Goal: Information Seeking & Learning: Learn about a topic

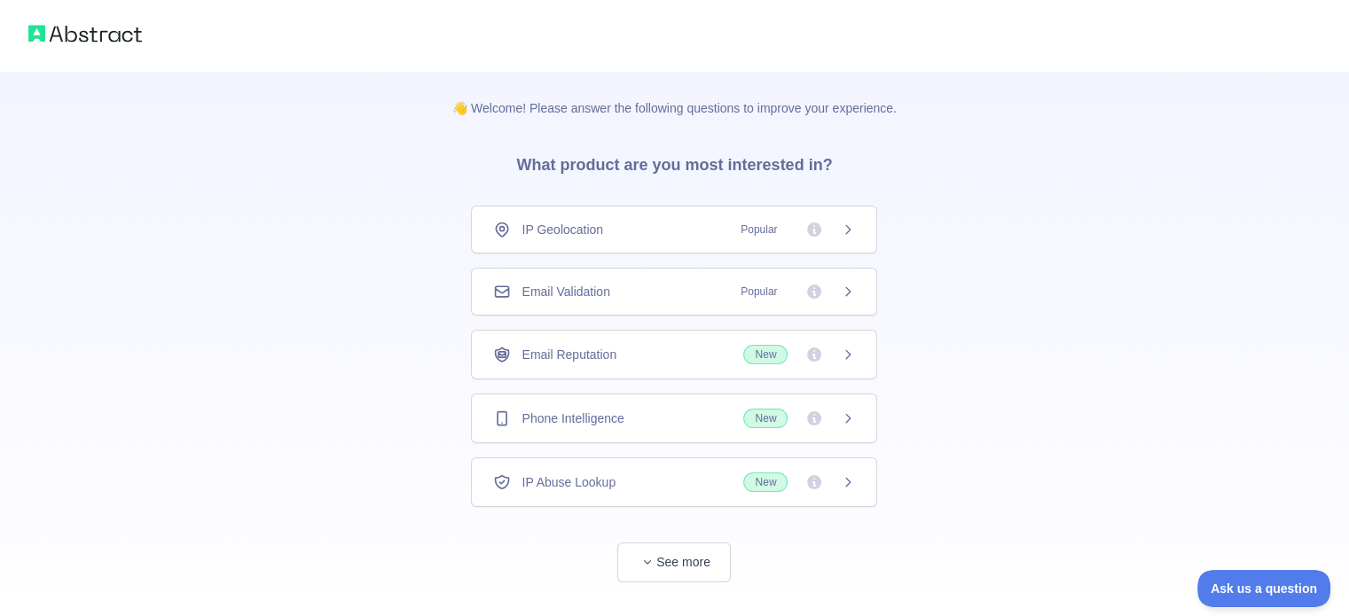
click at [715, 236] on div "IP Geolocation Popular" at bounding box center [674, 230] width 362 height 18
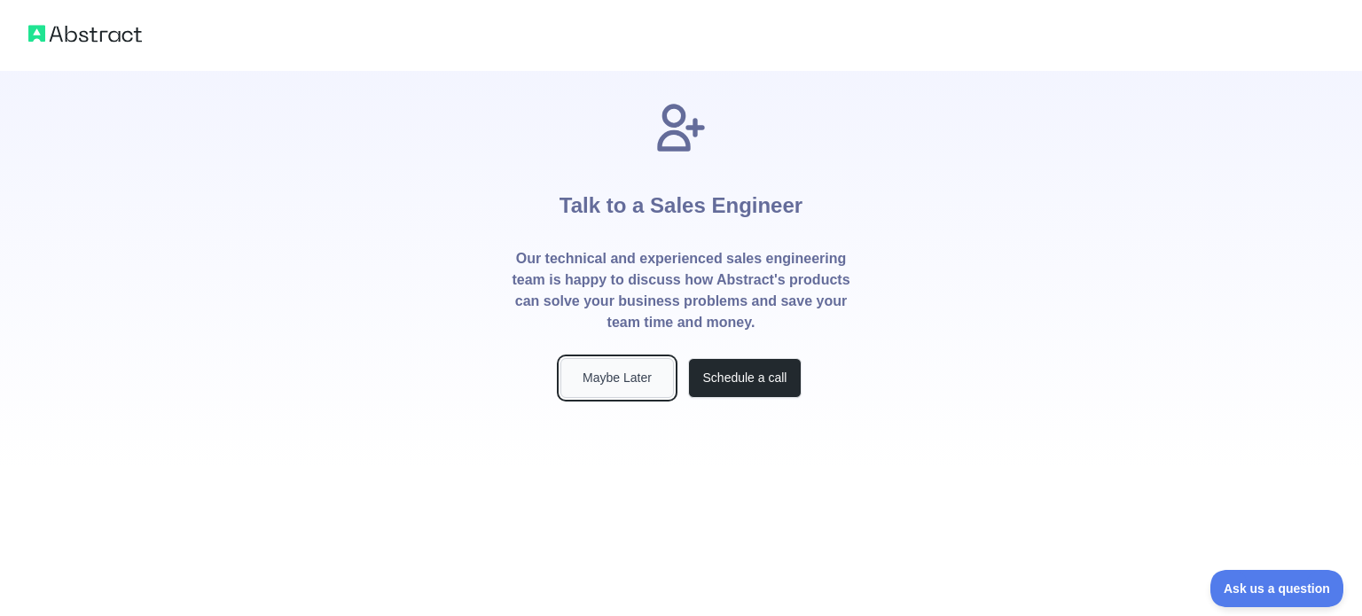
click at [591, 386] on button "Maybe Later" at bounding box center [617, 378] width 114 height 40
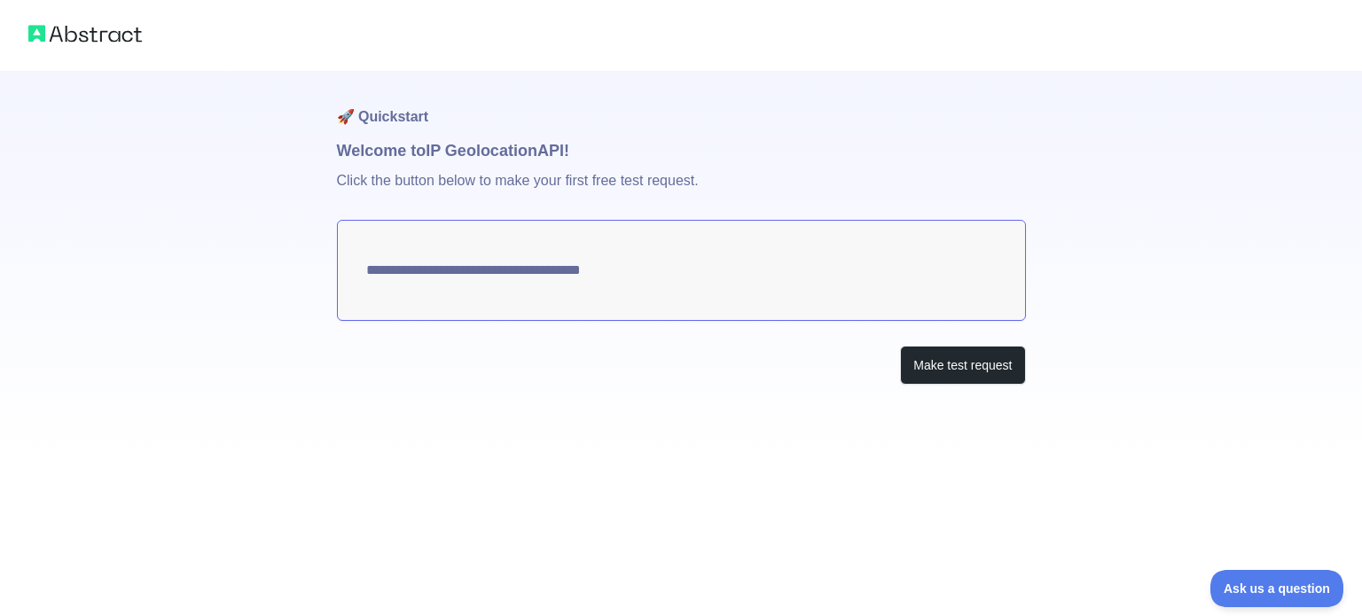
type textarea "**********"
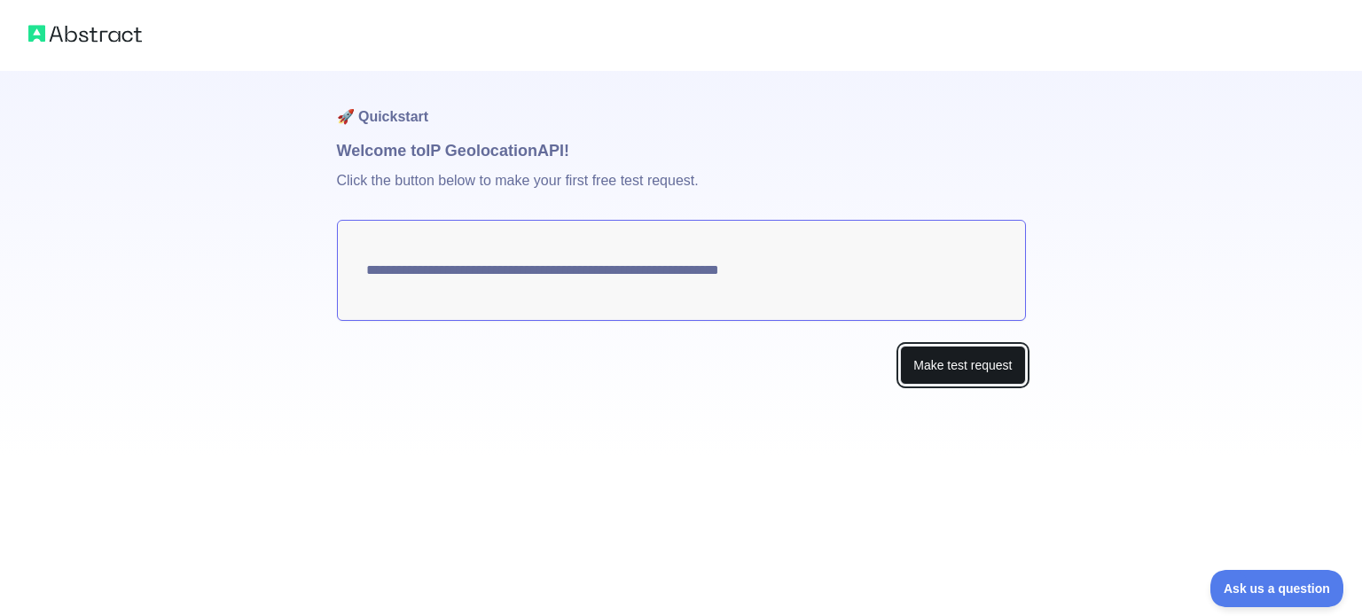
click at [947, 368] on button "Make test request" at bounding box center [962, 366] width 125 height 40
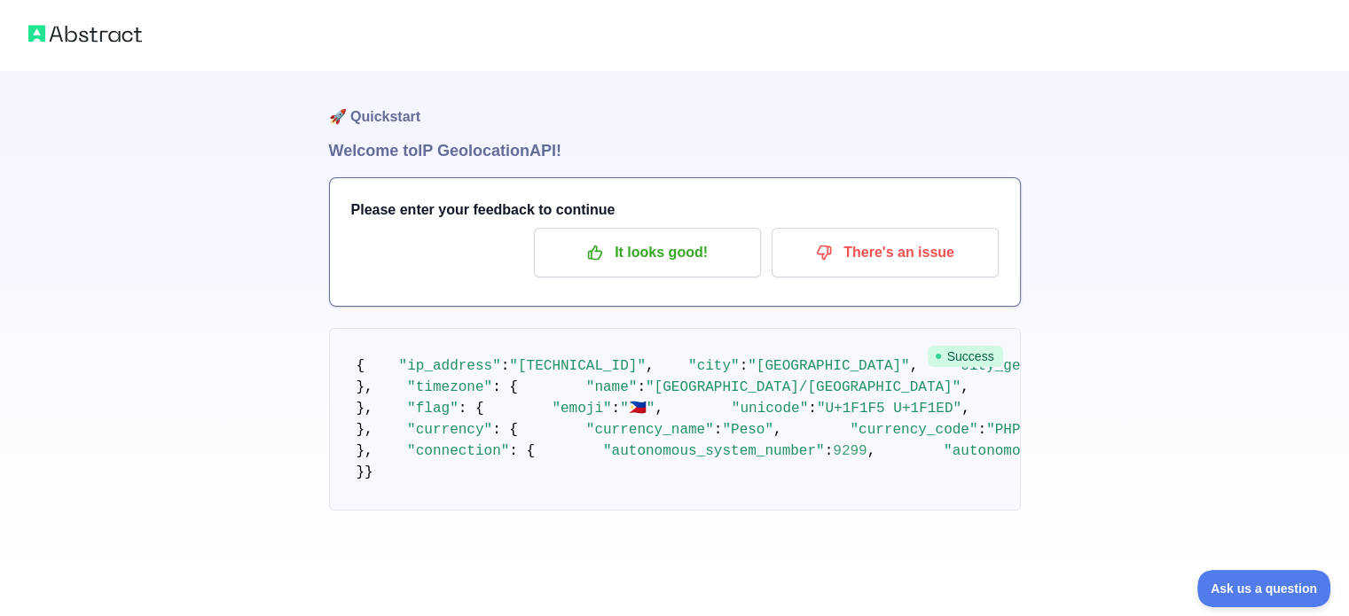
scroll to position [35, 0]
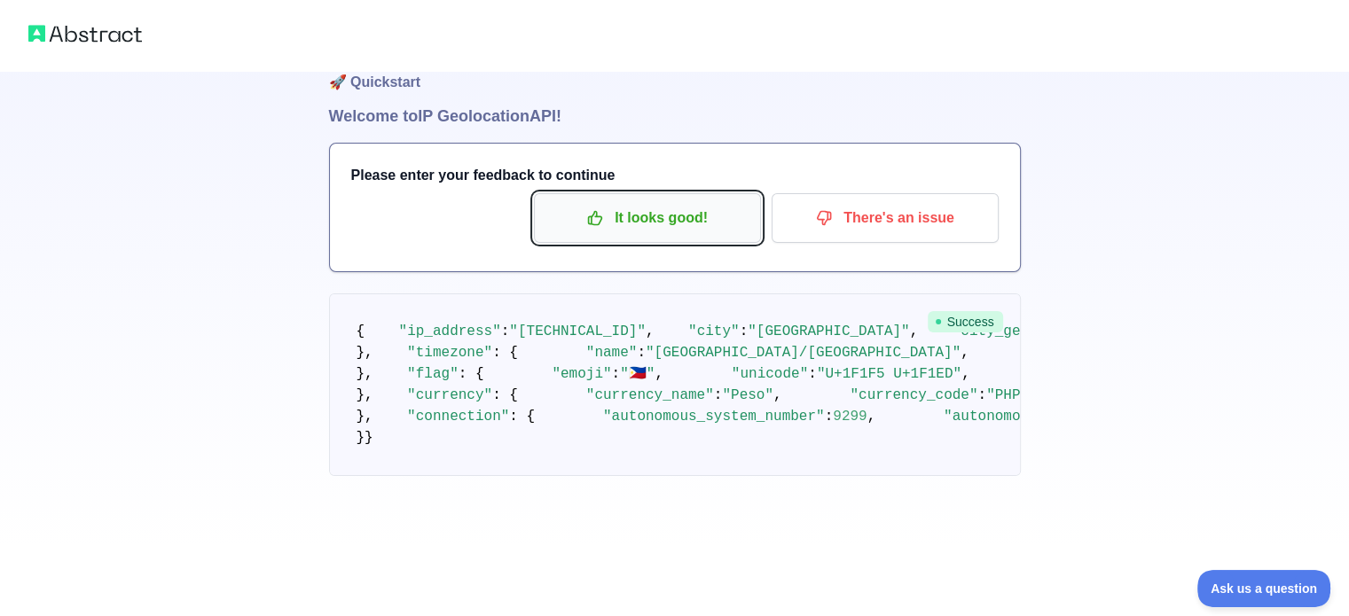
click at [683, 218] on p "It looks good!" at bounding box center [647, 218] width 200 height 30
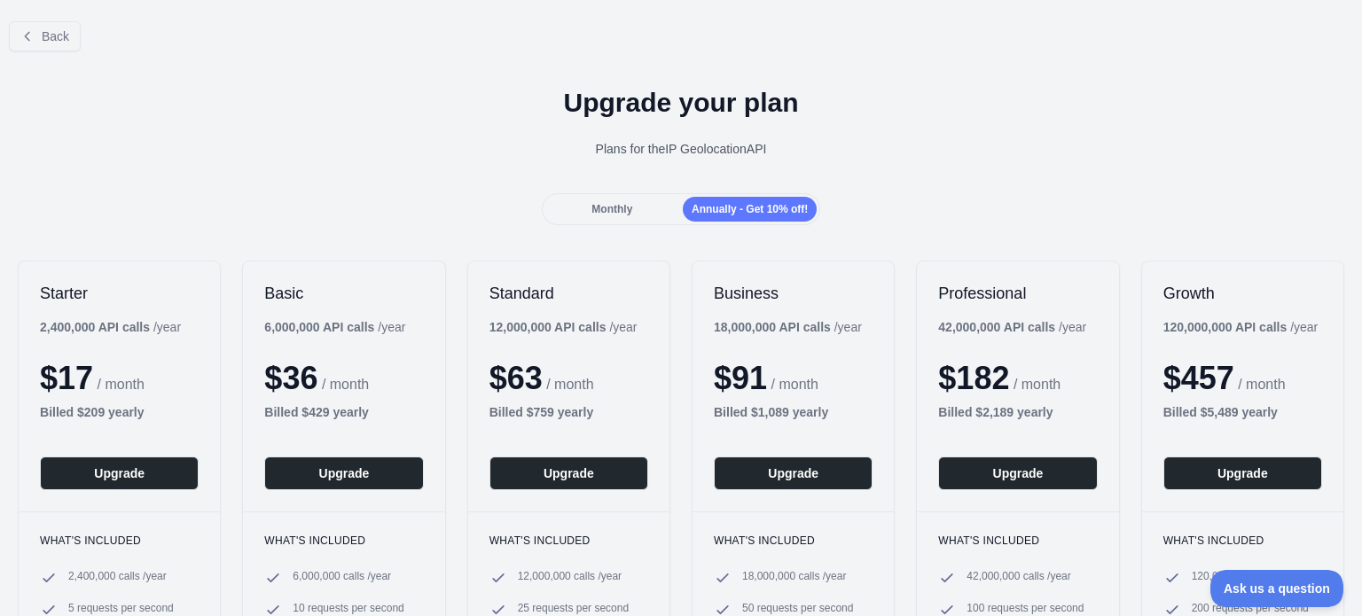
click at [625, 215] on span "Monthly" at bounding box center [612, 209] width 41 height 12
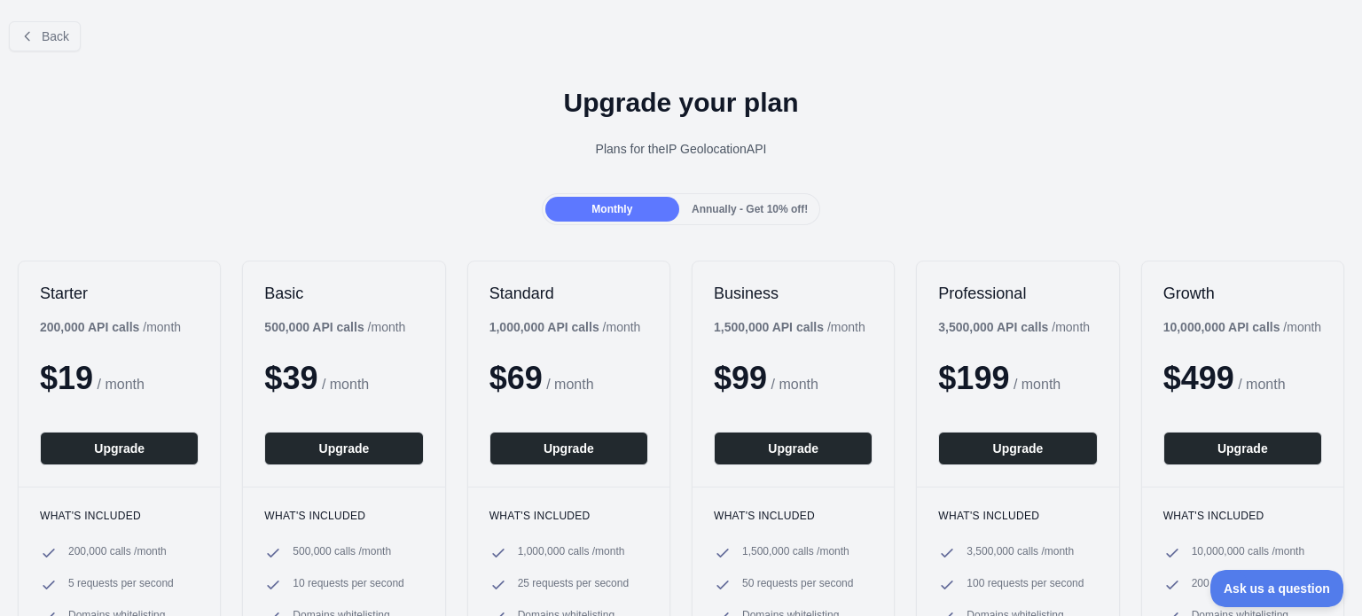
click at [771, 205] on span "Annually - Get 10% off!" at bounding box center [750, 209] width 116 height 12
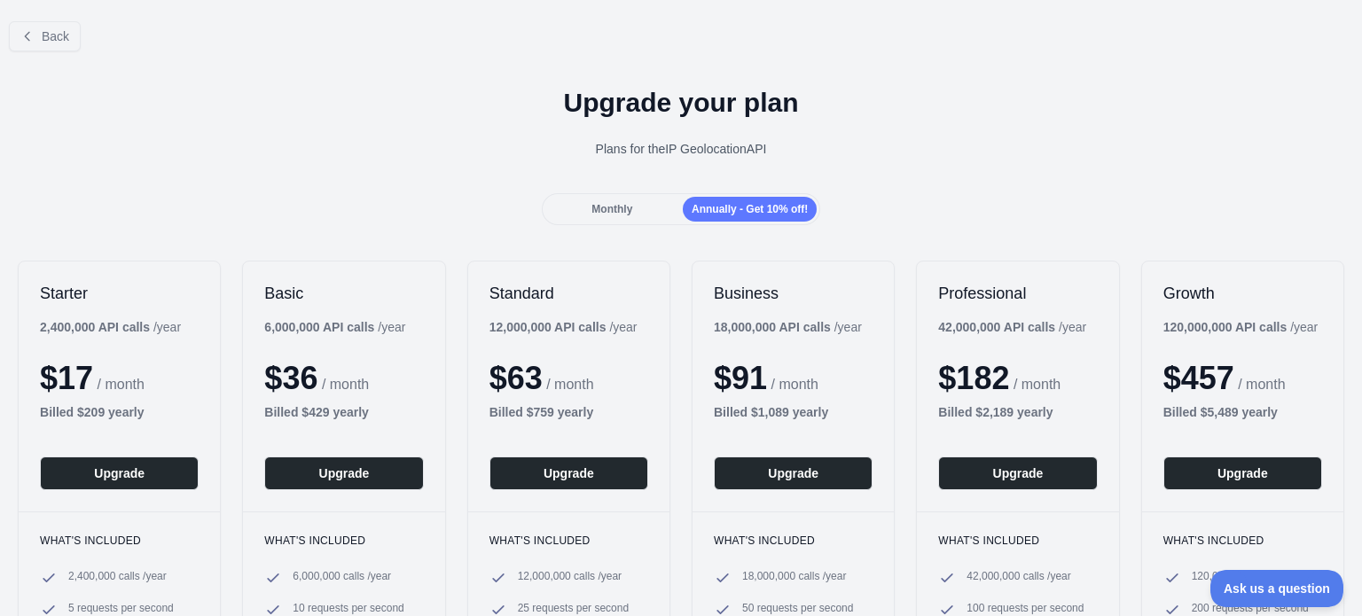
click at [598, 208] on span "Monthly" at bounding box center [612, 209] width 41 height 12
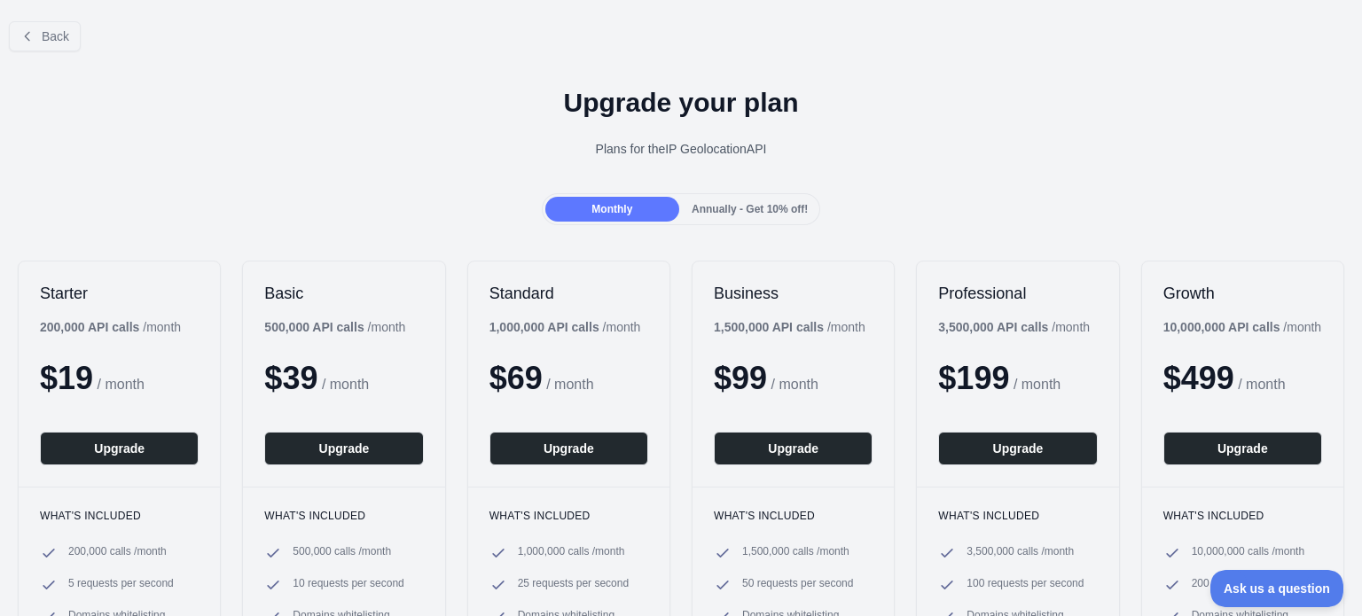
click at [678, 127] on div "Upgrade your plan Plans for the IP Geolocation API" at bounding box center [681, 130] width 1362 height 128
click at [739, 153] on div "Plans for the IP Geolocation API" at bounding box center [681, 149] width 1334 height 18
click at [769, 205] on span "Annually - Get 10% off!" at bounding box center [750, 209] width 116 height 12
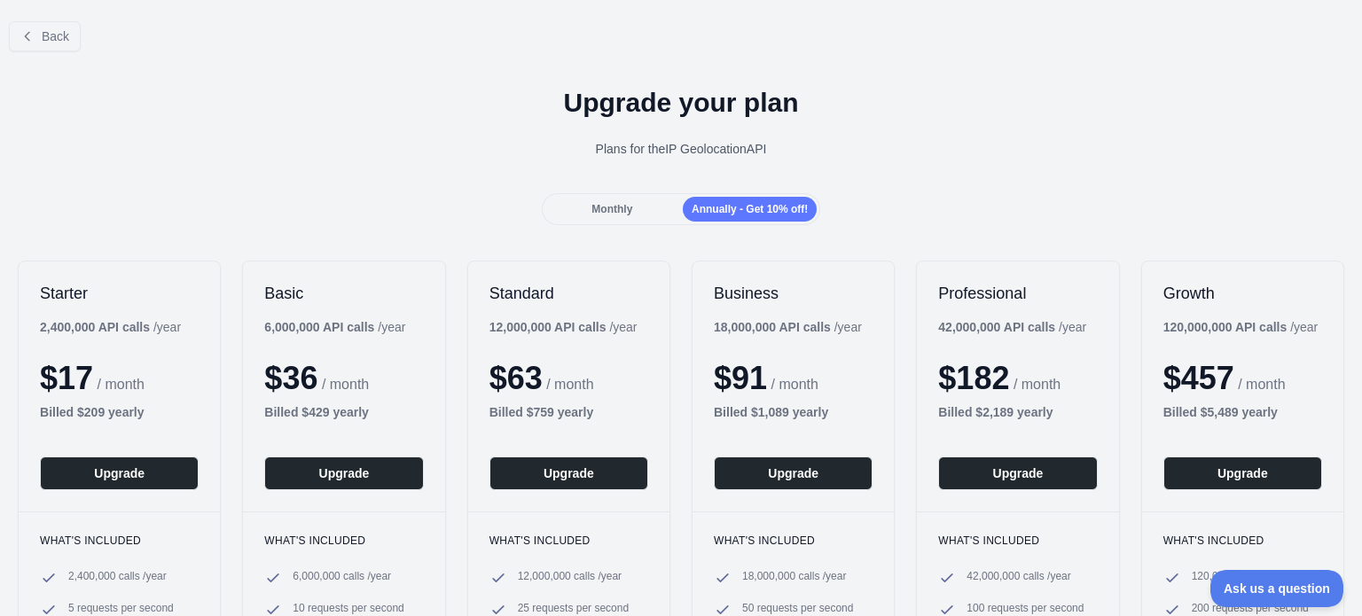
click at [614, 220] on div "Monthly" at bounding box center [612, 209] width 134 height 25
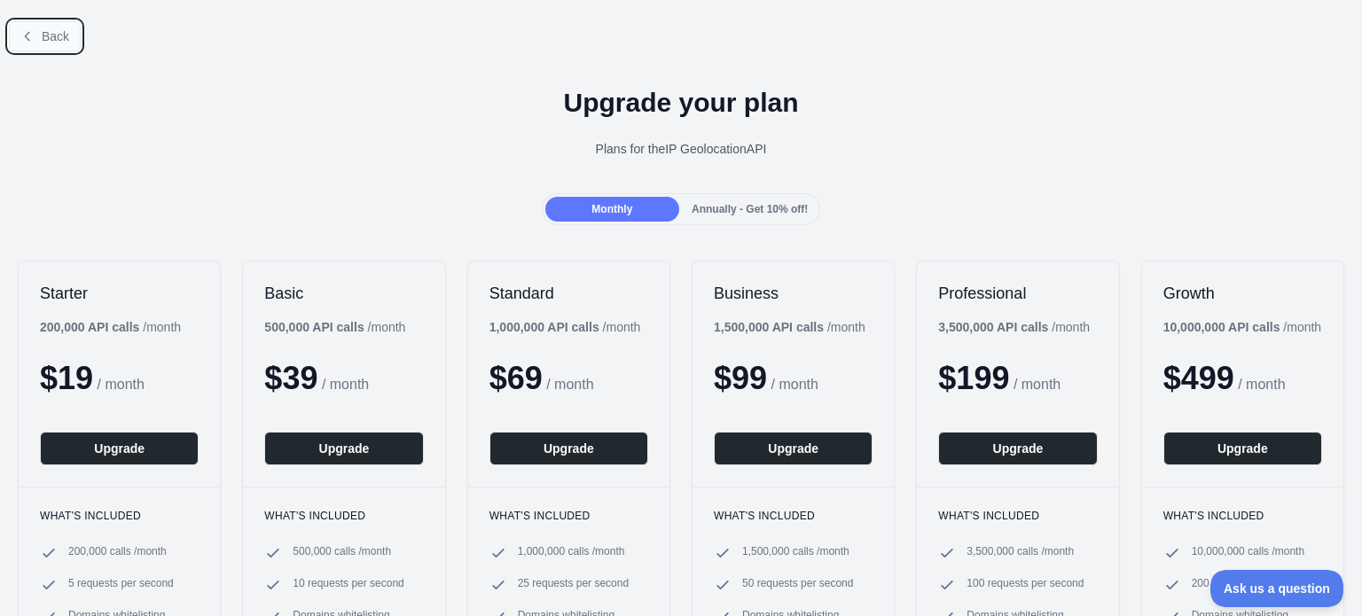
click at [19, 35] on button "Back" at bounding box center [45, 36] width 72 height 30
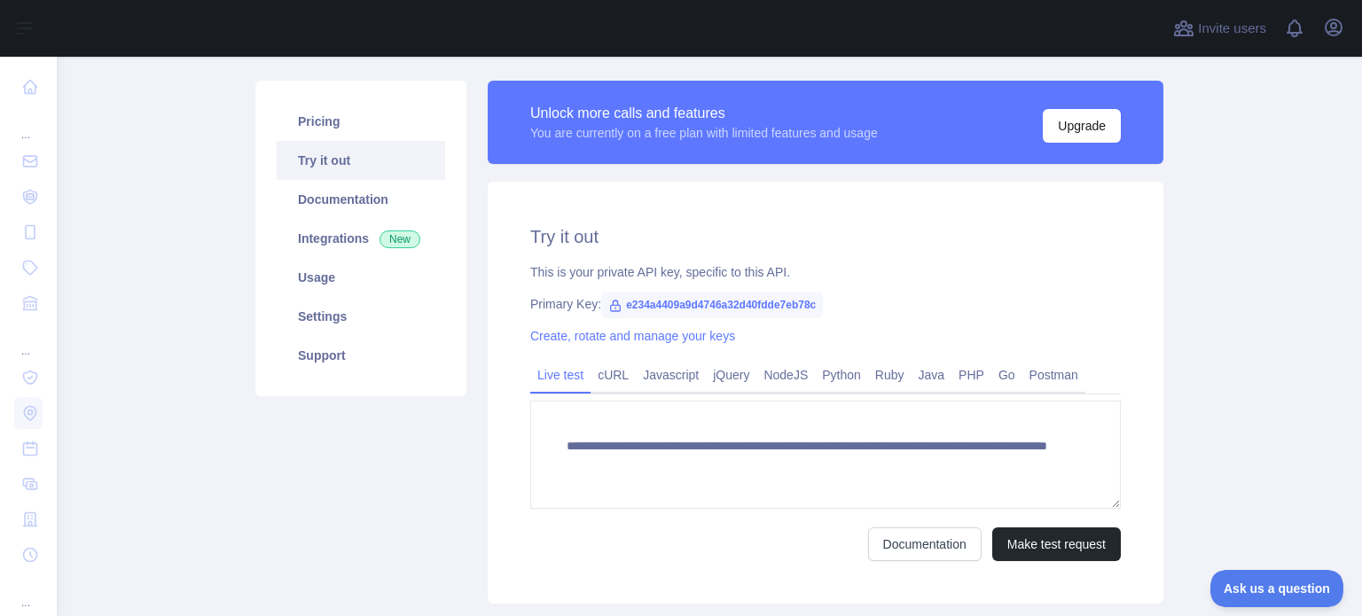
scroll to position [106, 0]
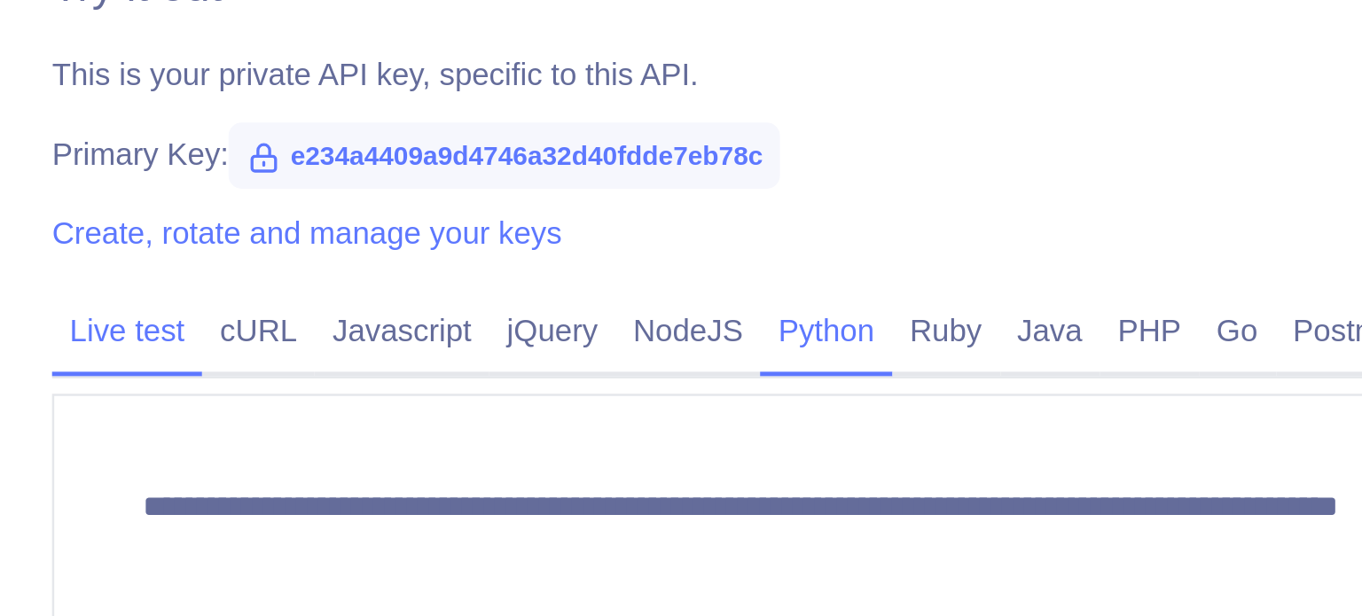
click at [837, 363] on link "Python" at bounding box center [841, 376] width 53 height 28
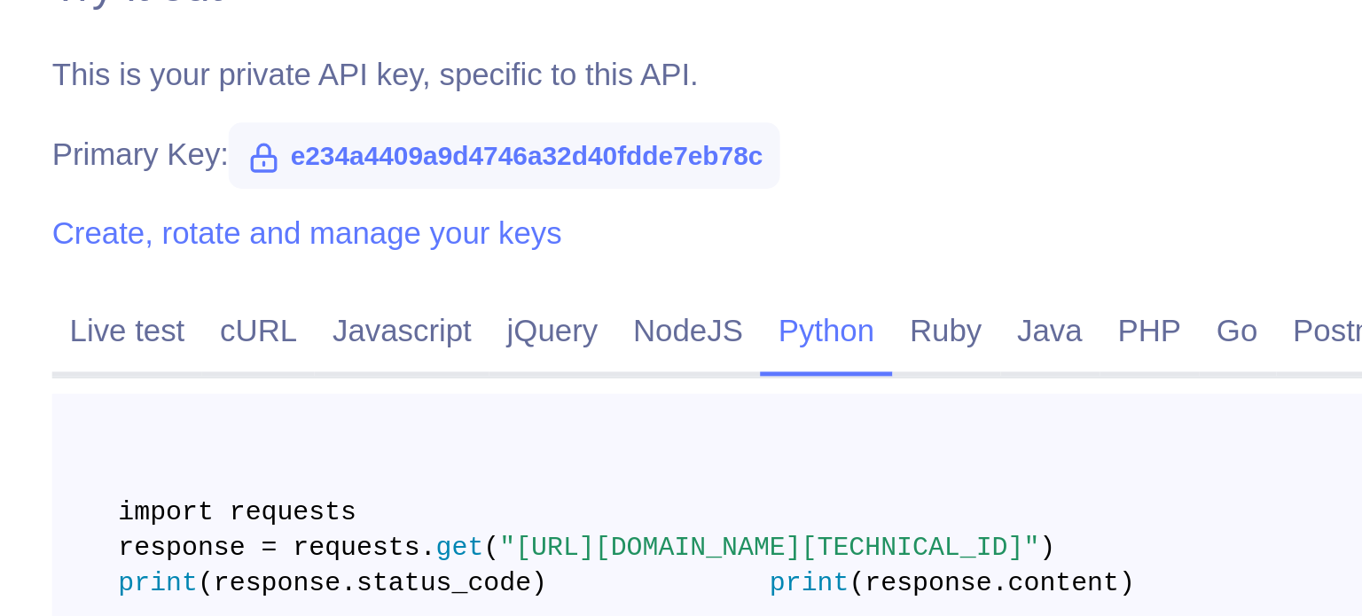
click at [837, 363] on link "Python" at bounding box center [841, 376] width 53 height 28
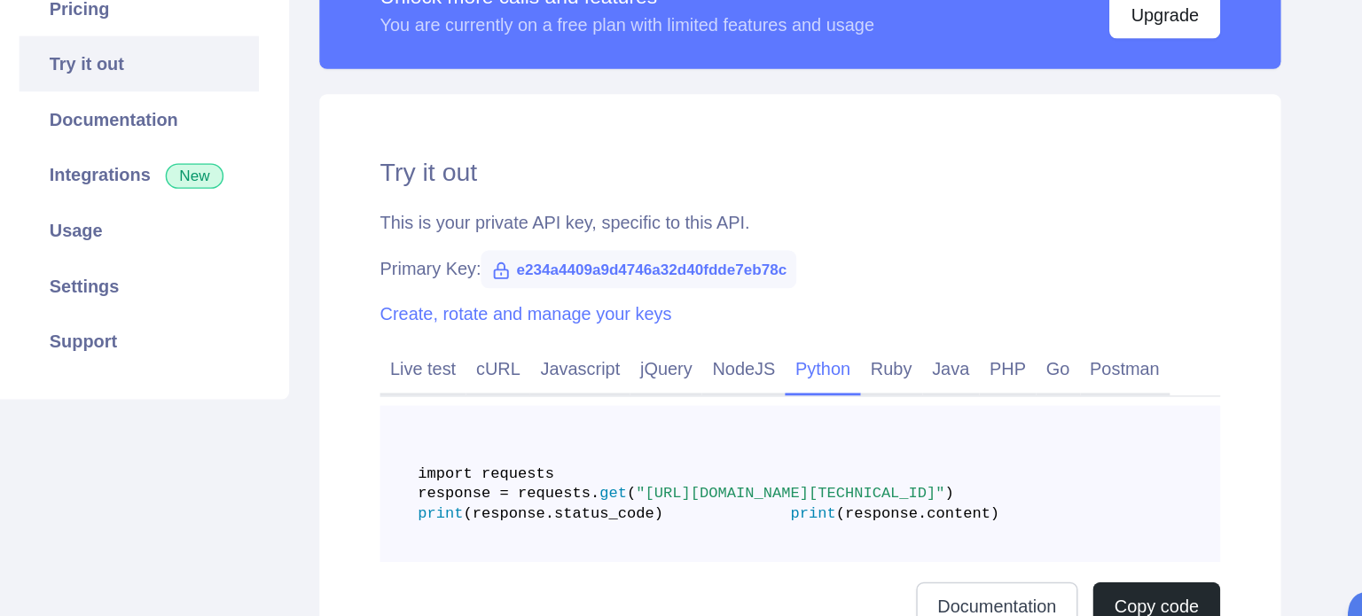
scroll to position [67, 0]
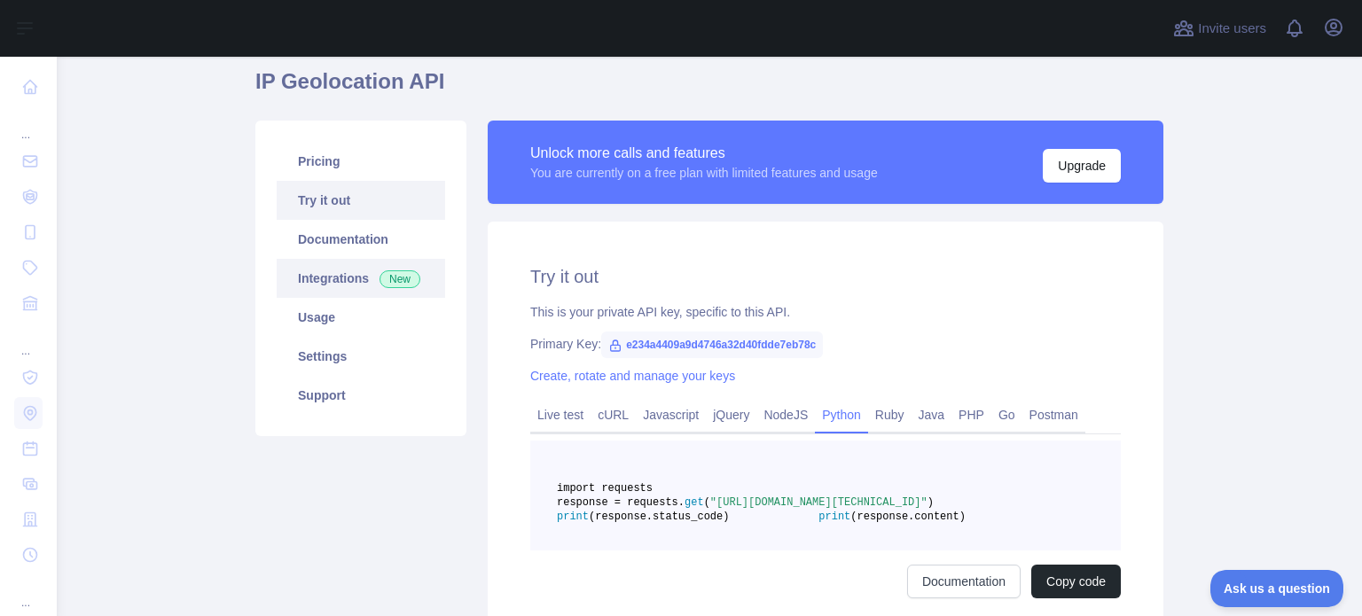
click at [389, 276] on span "New" at bounding box center [400, 279] width 41 height 18
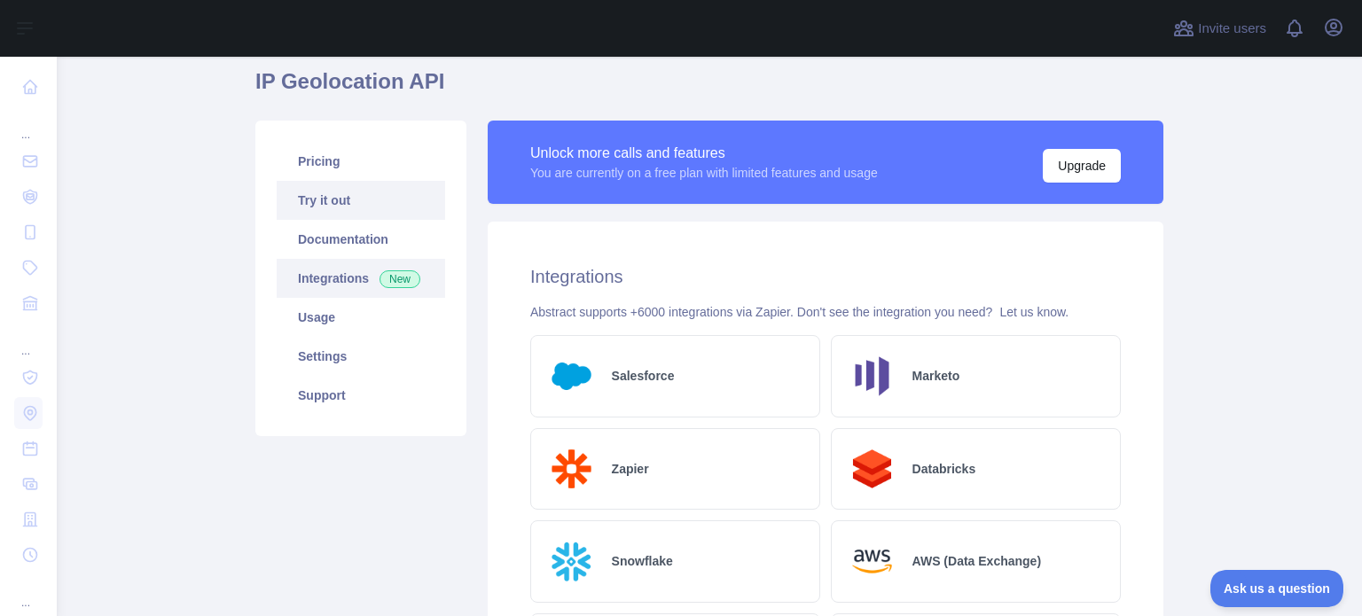
click at [363, 211] on link "Try it out" at bounding box center [361, 200] width 169 height 39
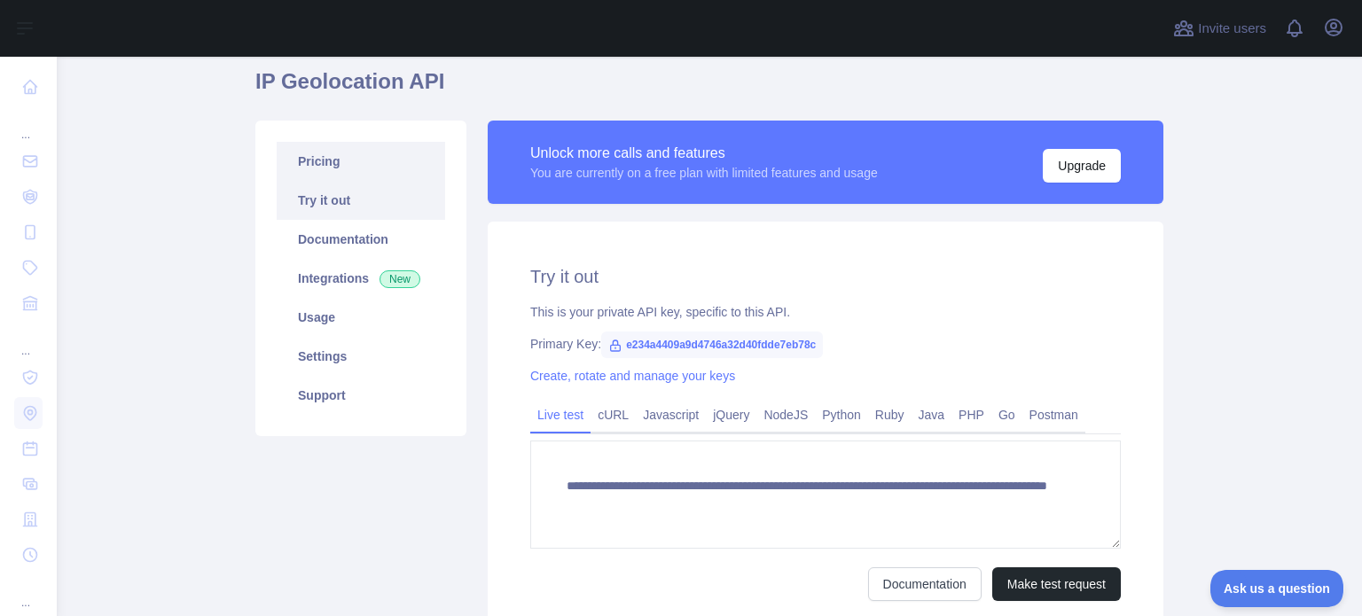
click at [364, 166] on link "Pricing" at bounding box center [361, 161] width 169 height 39
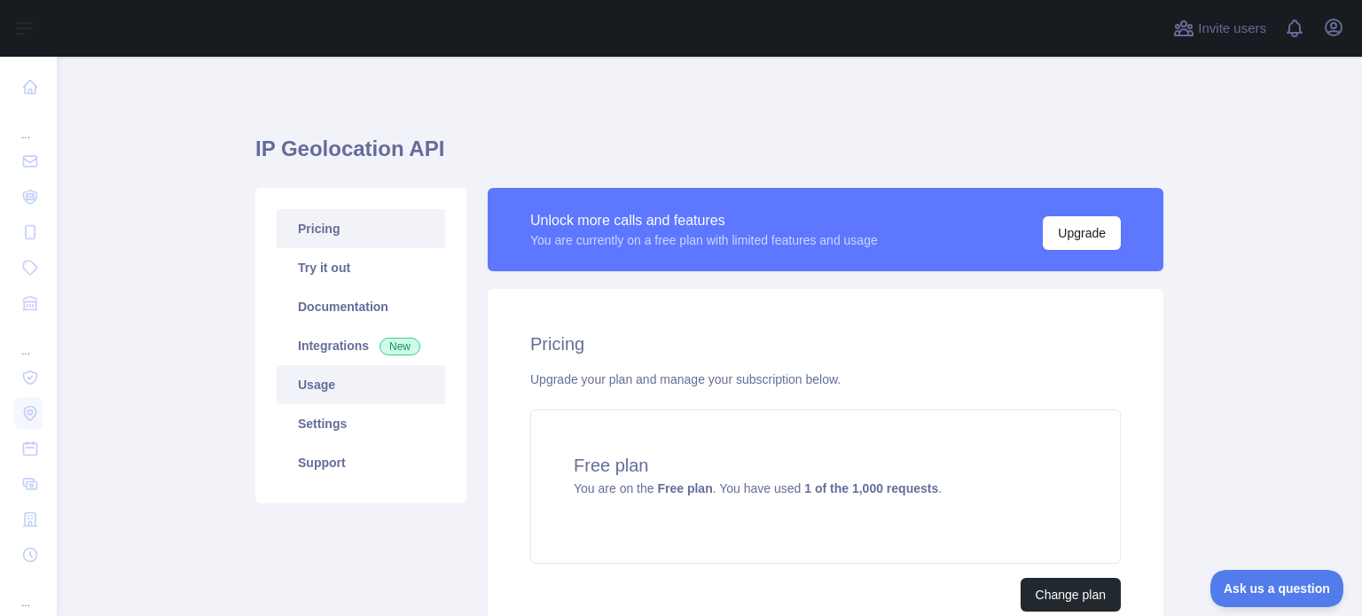
click at [333, 390] on link "Usage" at bounding box center [361, 384] width 169 height 39
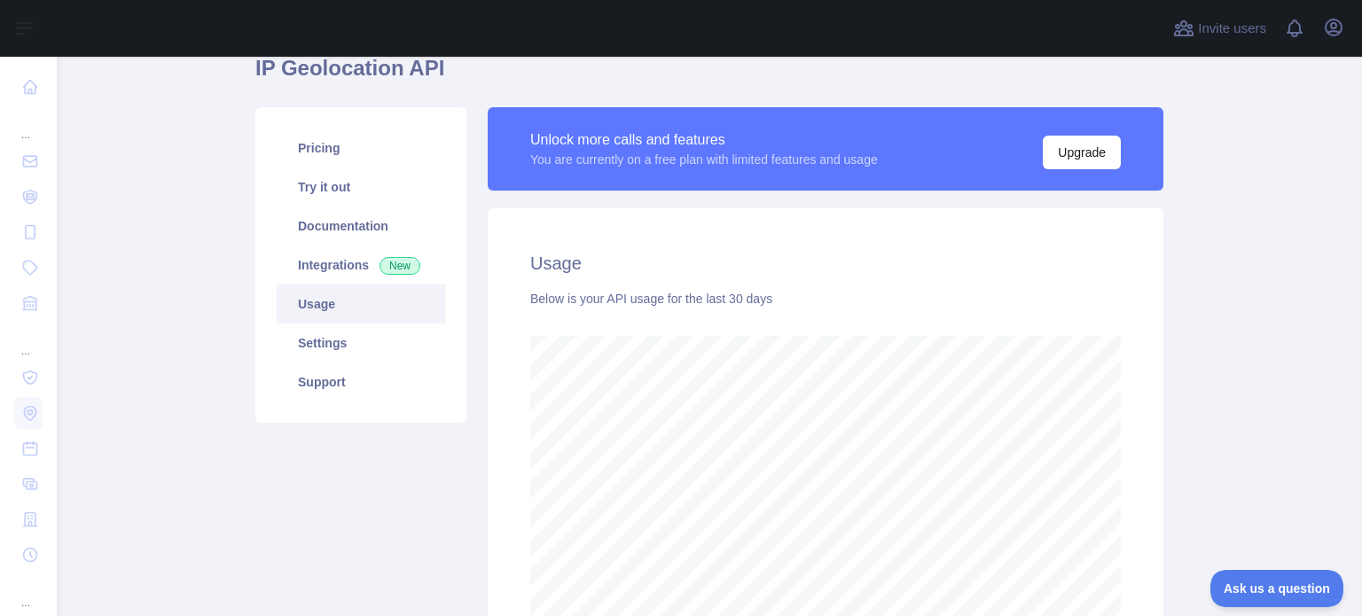
scroll to position [79, 0]
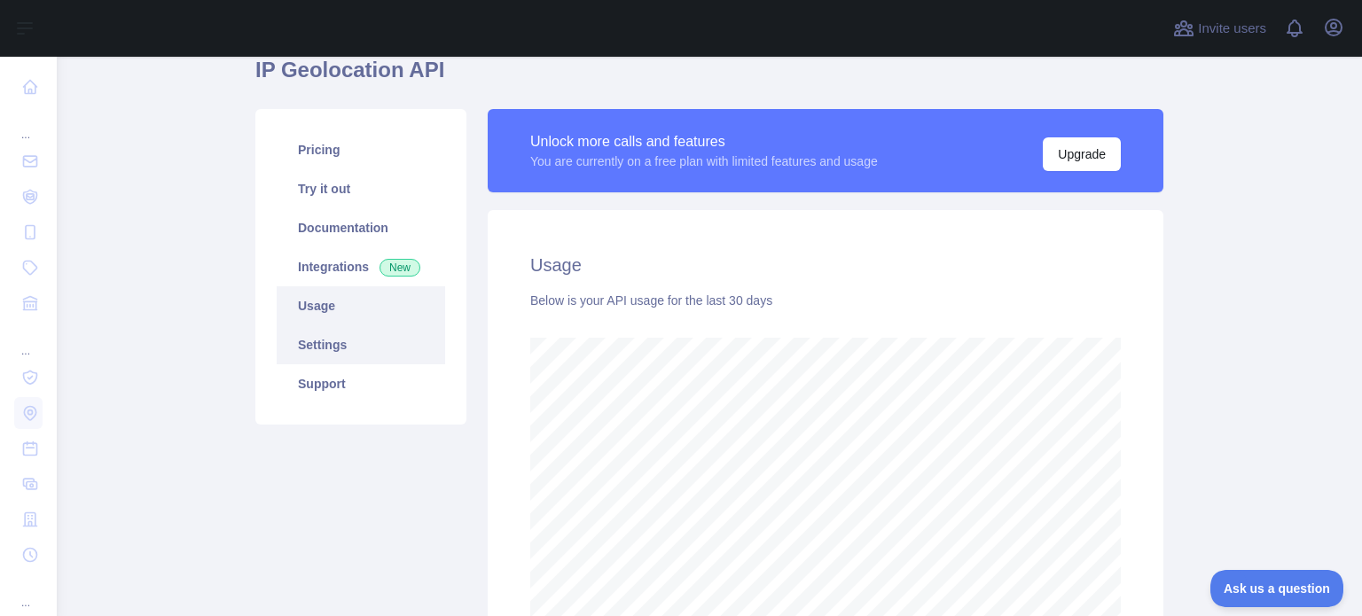
click at [364, 351] on link "Settings" at bounding box center [361, 344] width 169 height 39
